Goal: Task Accomplishment & Management: Complete application form

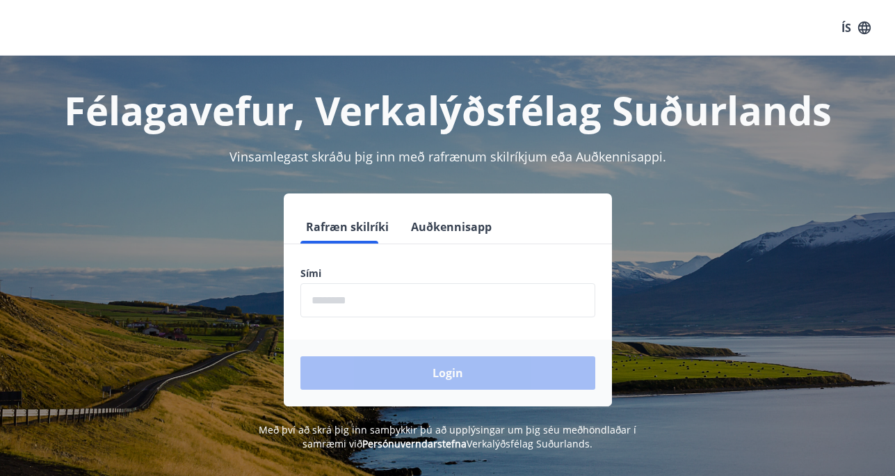
click at [426, 289] on input "phone" at bounding box center [447, 300] width 295 height 34
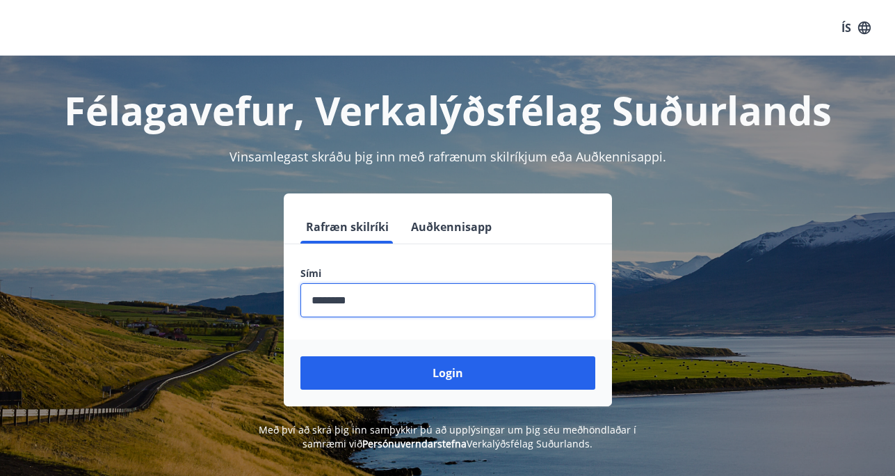
type input "********"
click at [300, 356] on button "Login" at bounding box center [447, 372] width 295 height 33
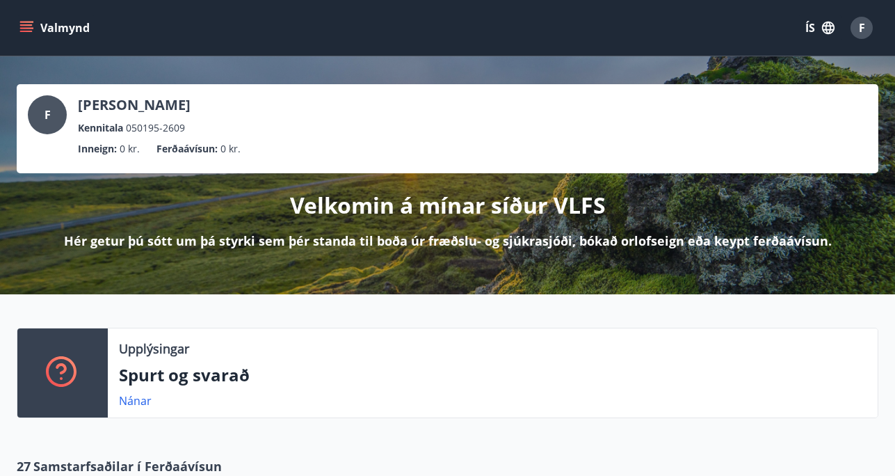
click at [275, 177] on div "Velkomin á mínar síður VLFS Hér getur þú sótt um þá styrki sem þér standa til b…" at bounding box center [448, 211] width 862 height 76
click at [245, 229] on div "Velkomin á mínar síður VLFS Hér getur þú sótt um þá styrki sem þér standa til b…" at bounding box center [448, 211] width 862 height 76
click at [872, 34] on span "F" at bounding box center [861, 28] width 22 height 22
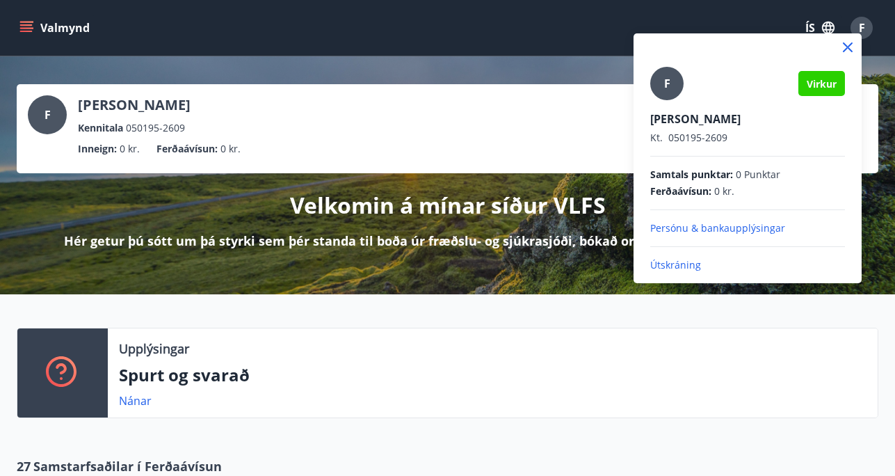
click at [15, 32] on div at bounding box center [447, 238] width 895 height 476
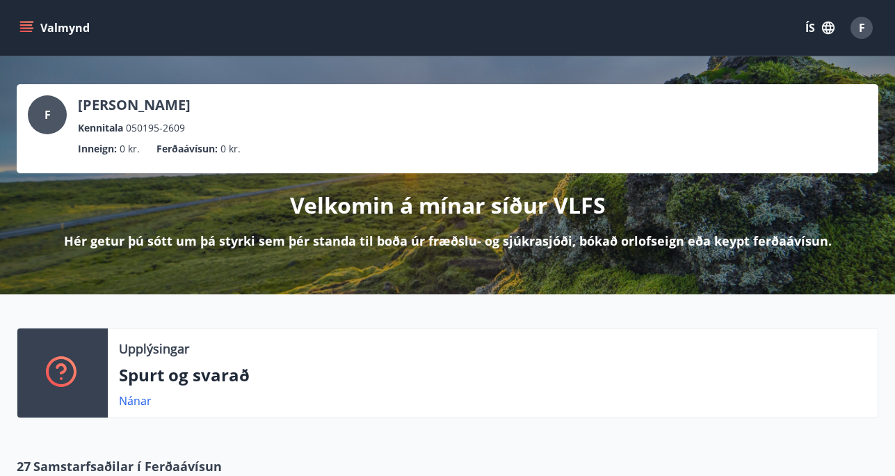
click at [29, 26] on icon "menu" at bounding box center [26, 24] width 13 height 1
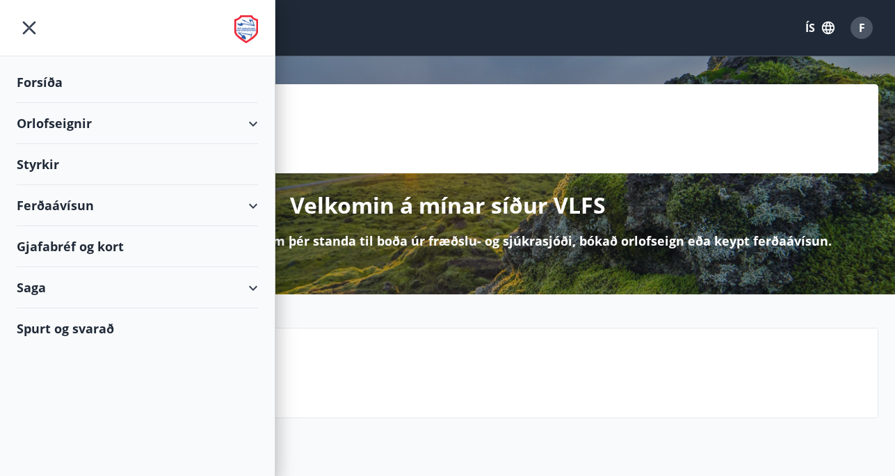
click at [180, 170] on div "Styrkir" at bounding box center [137, 164] width 241 height 41
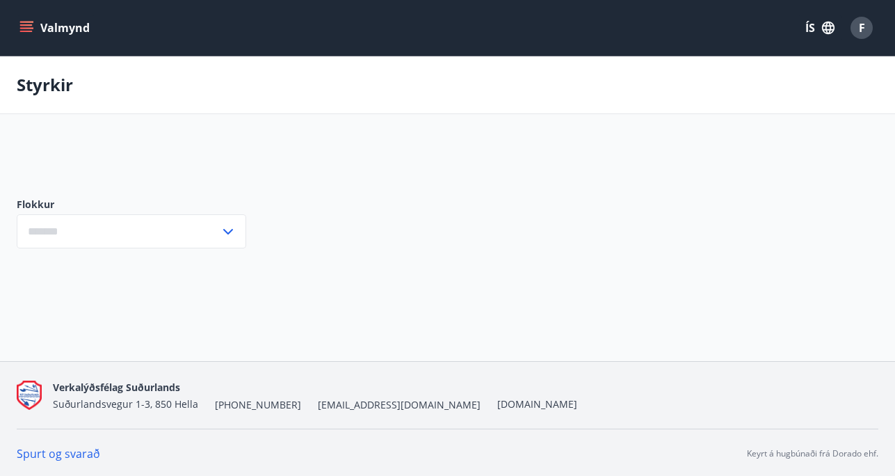
type input "***"
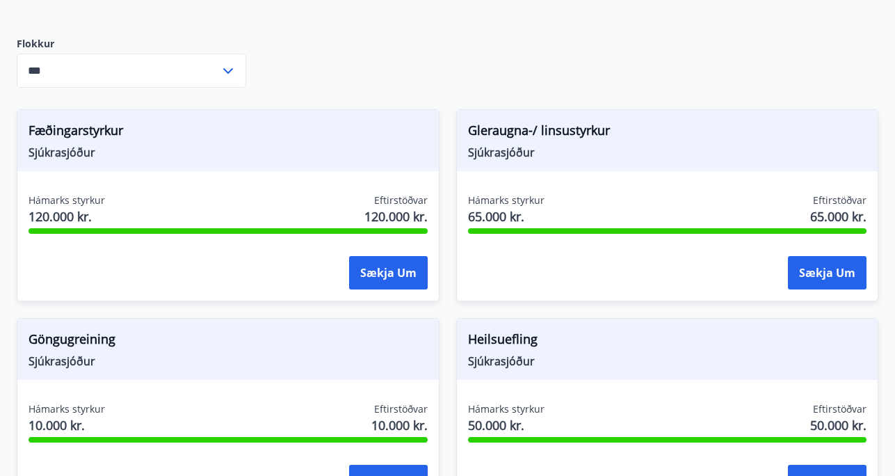
scroll to position [572, 0]
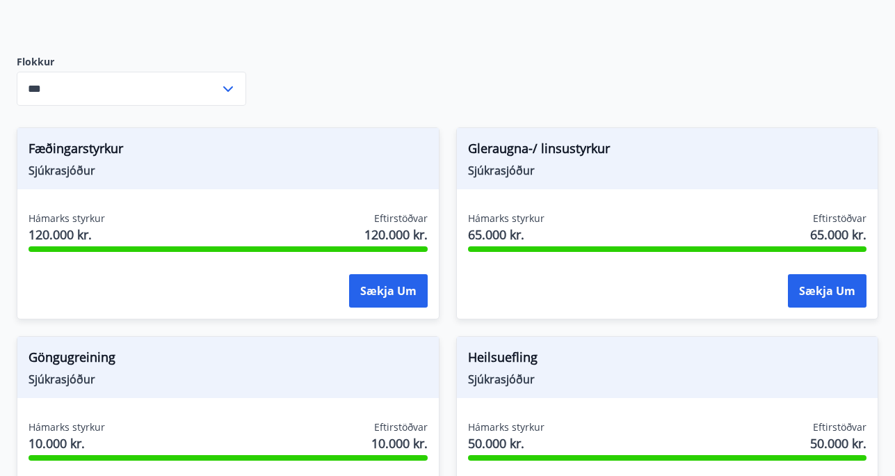
click at [446, 196] on div "Gleraugna-/ linsustyrkur Sjúkrasjóður Hámarks styrkur 65.000 kr. Eftirstöðvar 6…" at bounding box center [658, 215] width 439 height 209
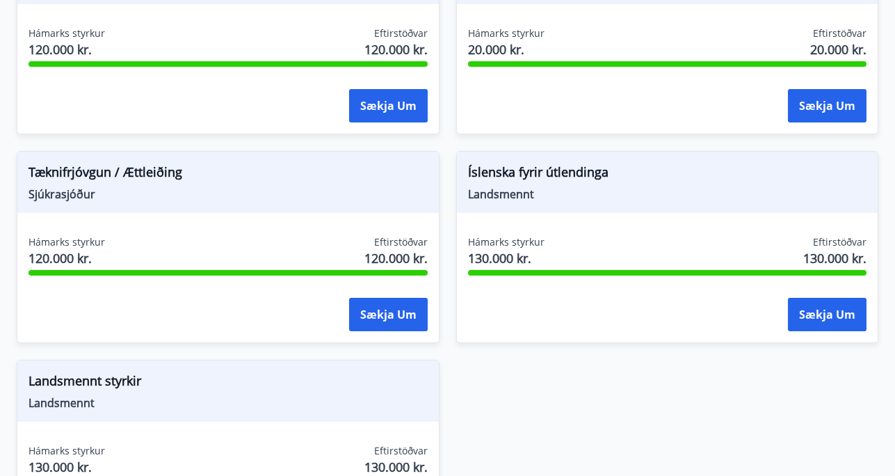
scroll to position [1796, 0]
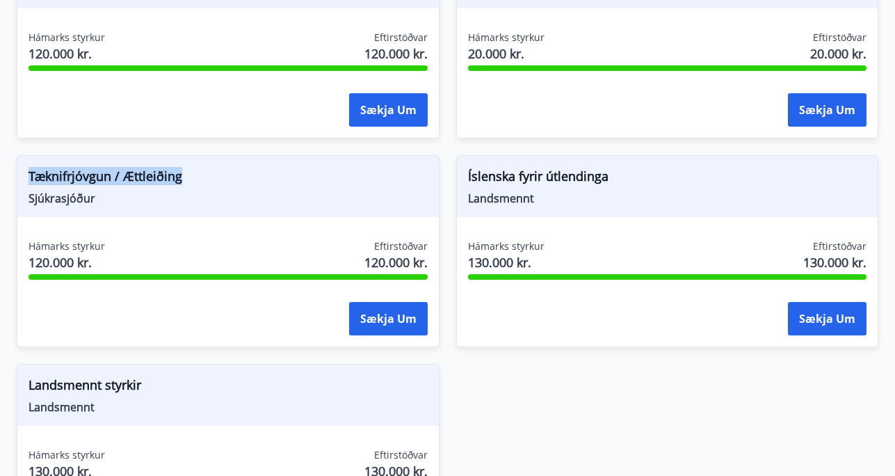
drag, startPoint x: 193, startPoint y: 171, endPoint x: 10, endPoint y: 161, distance: 182.4
click at [10, 161] on div "Tæknifrjóvgun / Ættleiðing Sjúkrasjóður Hámarks styrkur 120.000 kr. Eftirstöðva…" at bounding box center [219, 242] width 439 height 209
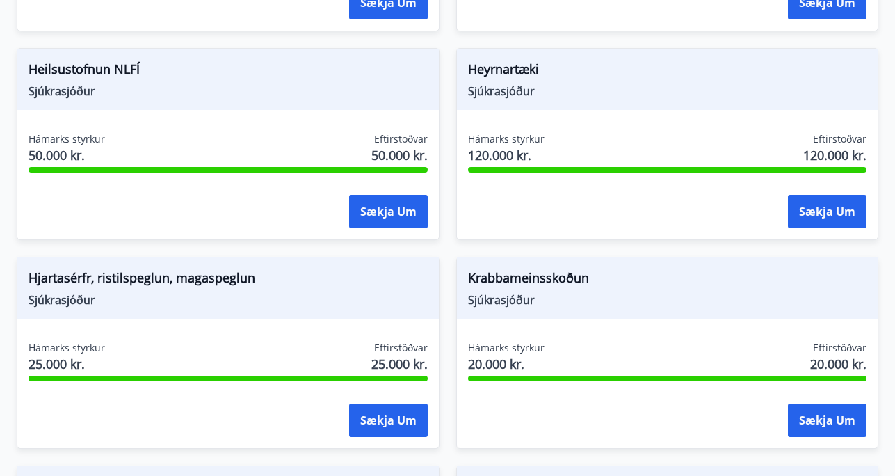
scroll to position [1068, 0]
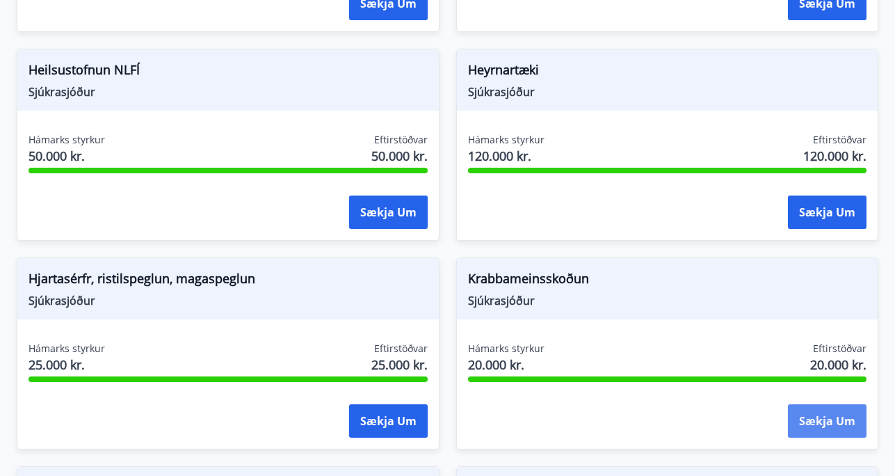
click at [813, 404] on button "Sækja um" at bounding box center [827, 420] width 79 height 33
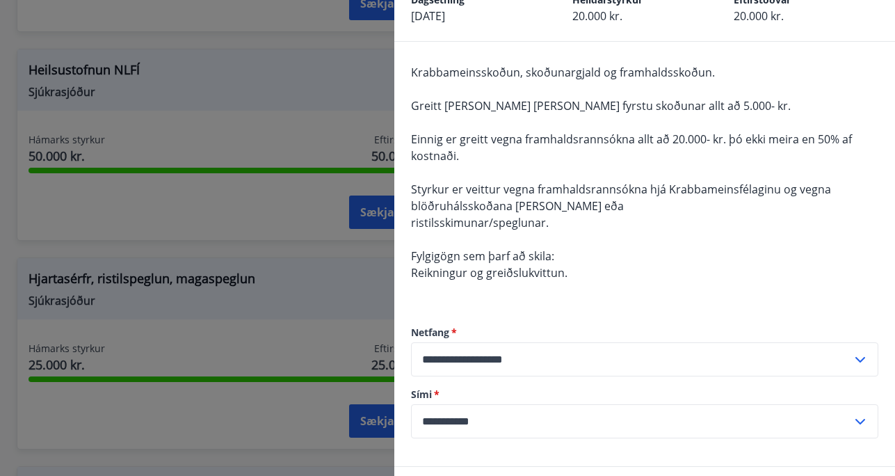
scroll to position [99, 0]
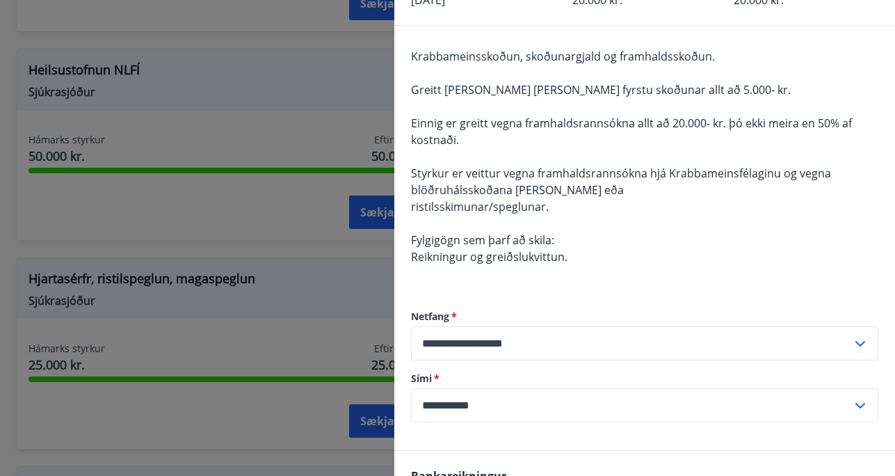
click at [306, 113] on div at bounding box center [447, 238] width 895 height 476
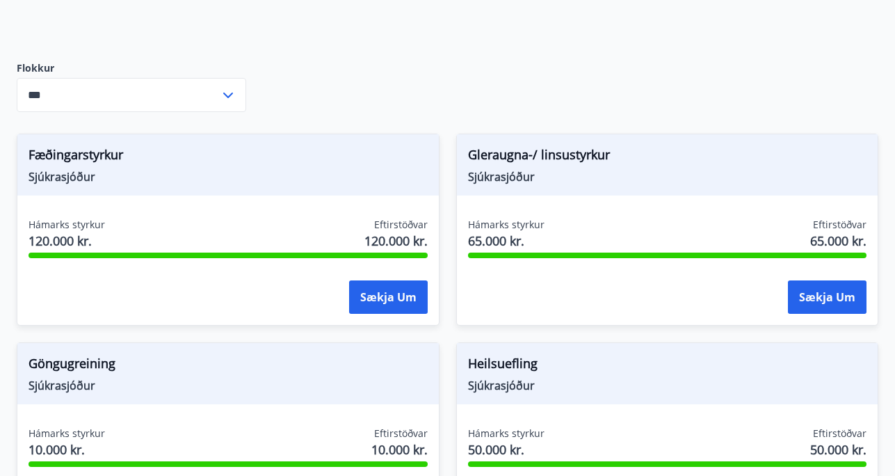
scroll to position [570, 0]
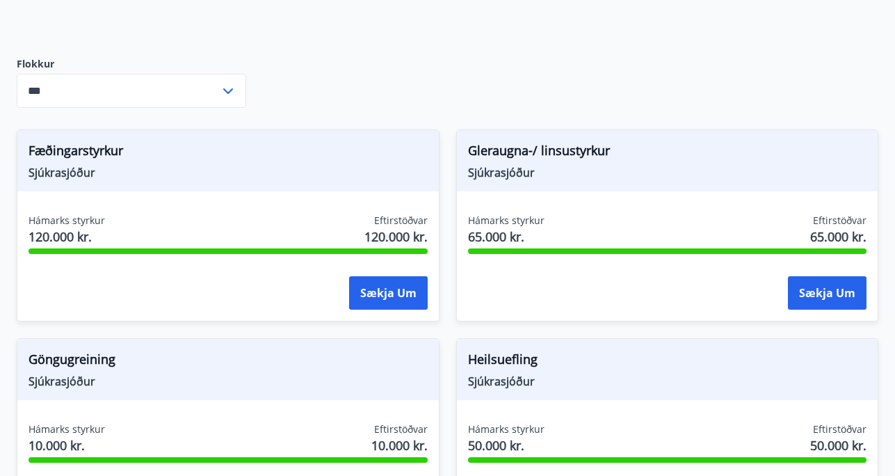
click at [453, 227] on div "Gleraugna-/ linsustyrkur Sjúkrasjóður Hámarks styrkur 65.000 kr. Eftirstöðvar 6…" at bounding box center [658, 217] width 439 height 209
click at [451, 242] on div "Gleraugna-/ linsustyrkur Sjúkrasjóður Hámarks styrkur 65.000 kr. Eftirstöðvar 6…" at bounding box center [658, 217] width 439 height 209
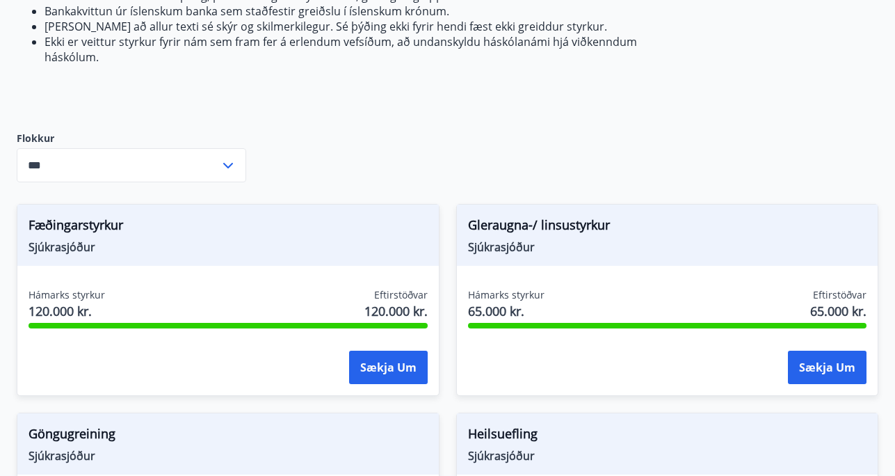
scroll to position [494, 0]
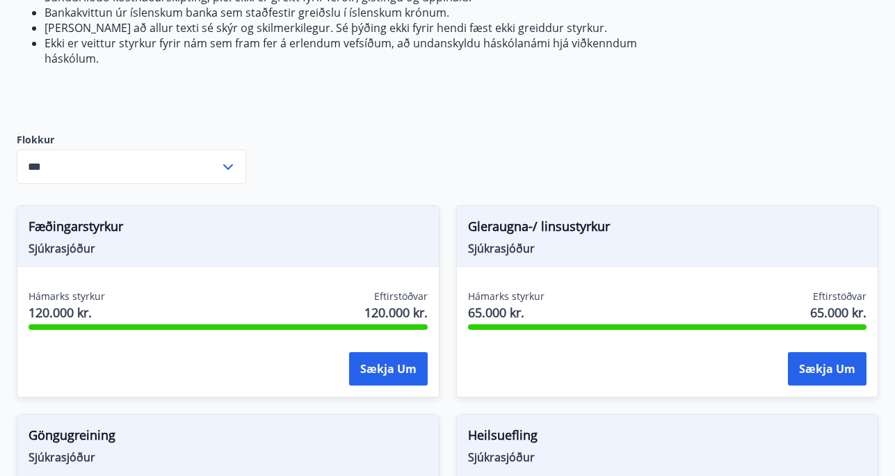
click at [78, 225] on span "Fæðingarstyrkur" at bounding box center [228, 229] width 399 height 24
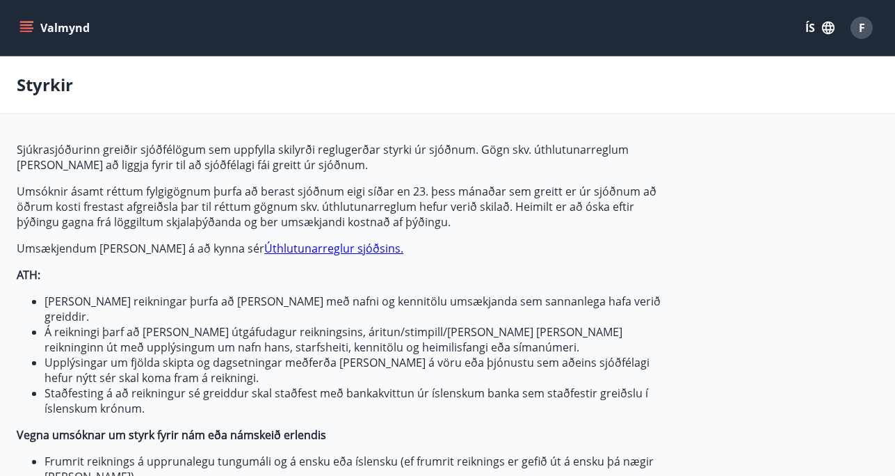
click at [439, 334] on li "Á reikningi þarf að vera útgáfudagur reikningsins, áritun/stimpill/merki þess e…" at bounding box center [359, 339] width 629 height 31
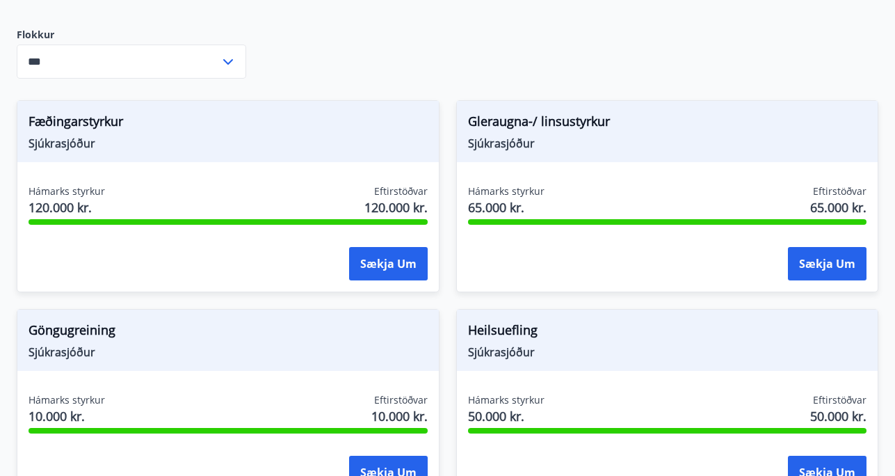
scroll to position [599, 0]
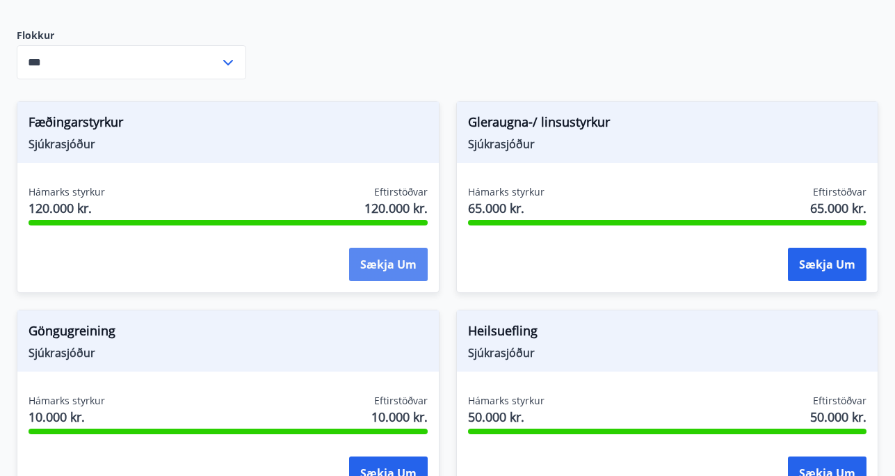
click at [390, 257] on button "Sækja um" at bounding box center [388, 264] width 79 height 33
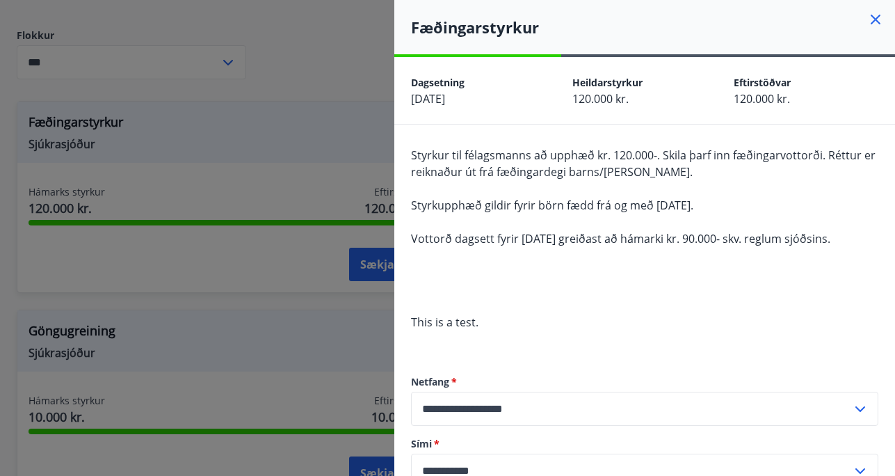
click at [610, 291] on div "Styrkur til félagsmanns að upphæð kr. 120.000-. Skila þarf inn fæðingarvottorði…" at bounding box center [644, 247] width 467 height 200
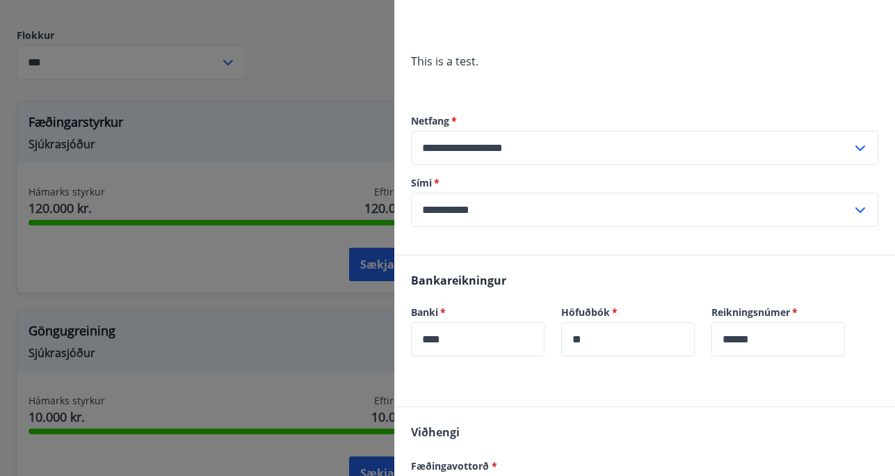
scroll to position [0, 0]
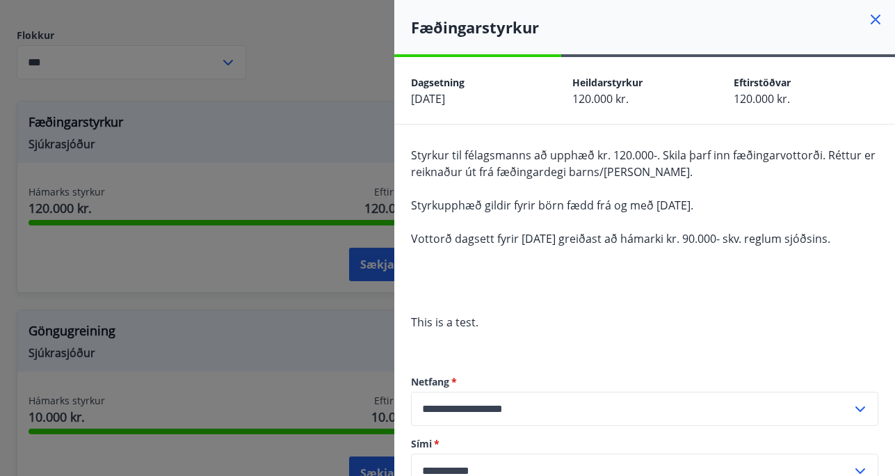
click at [873, 20] on icon at bounding box center [875, 19] width 17 height 17
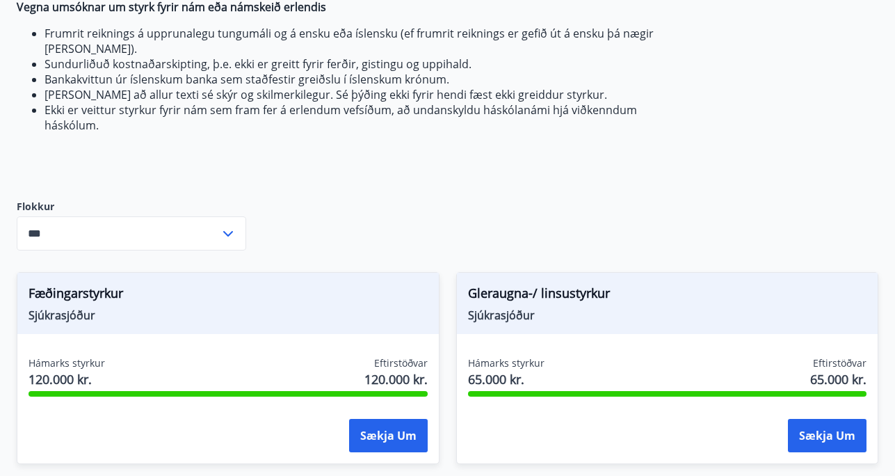
scroll to position [427, 0]
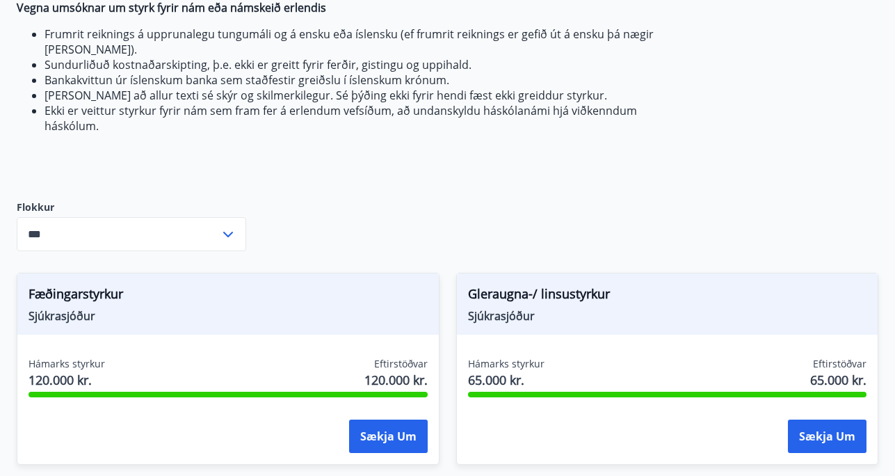
click at [520, 103] on li "Ekki er veittur styrkur fyrir nám sem fram fer á erlendum vefsíðum, að undansky…" at bounding box center [359, 118] width 629 height 31
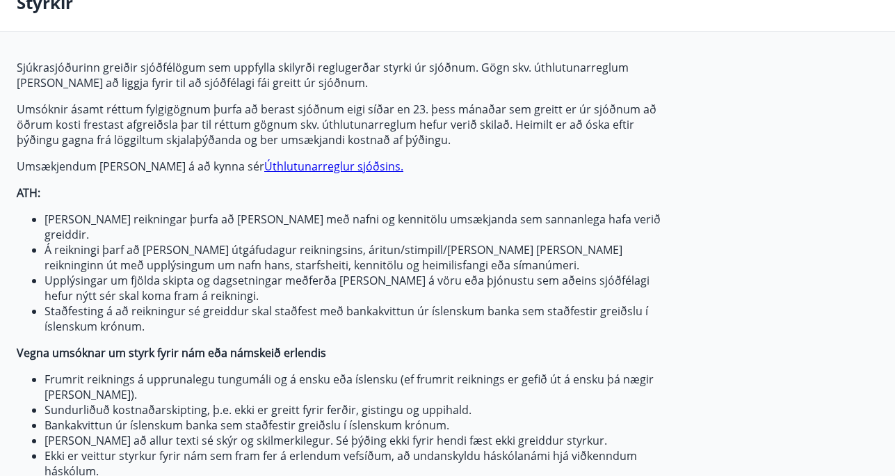
scroll to position [79, 0]
